Goal: Navigation & Orientation: Find specific page/section

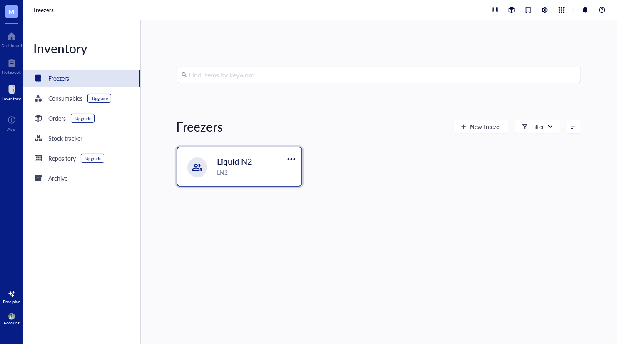
click at [238, 163] on span "Liquid N2" at bounding box center [234, 161] width 35 height 12
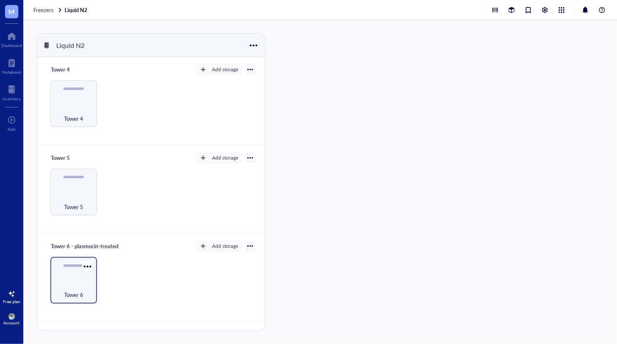
click at [71, 289] on div "Tower 6" at bounding box center [74, 290] width 38 height 18
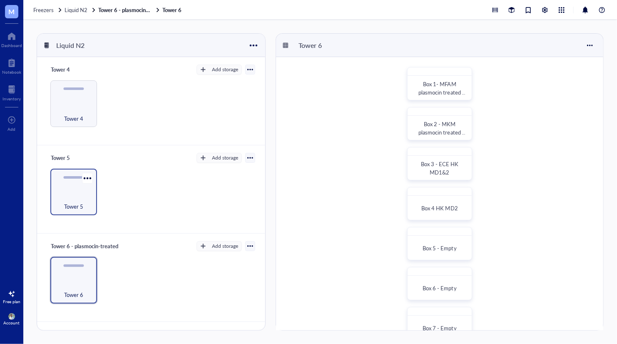
click at [80, 191] on div "Tower 5" at bounding box center [73, 192] width 47 height 47
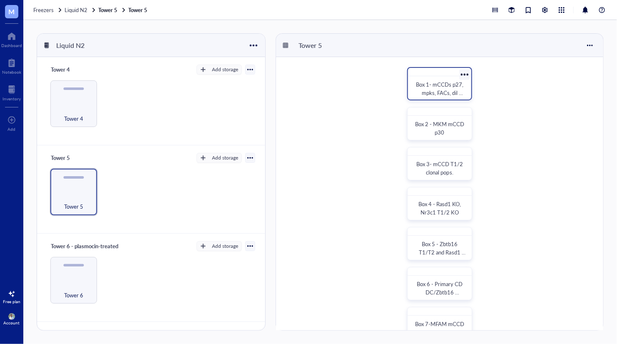
click at [440, 92] on span "Box 1- mCCDs p27, mpks, FACs, dil clones" at bounding box center [440, 92] width 49 height 25
